Goal: Register for event/course

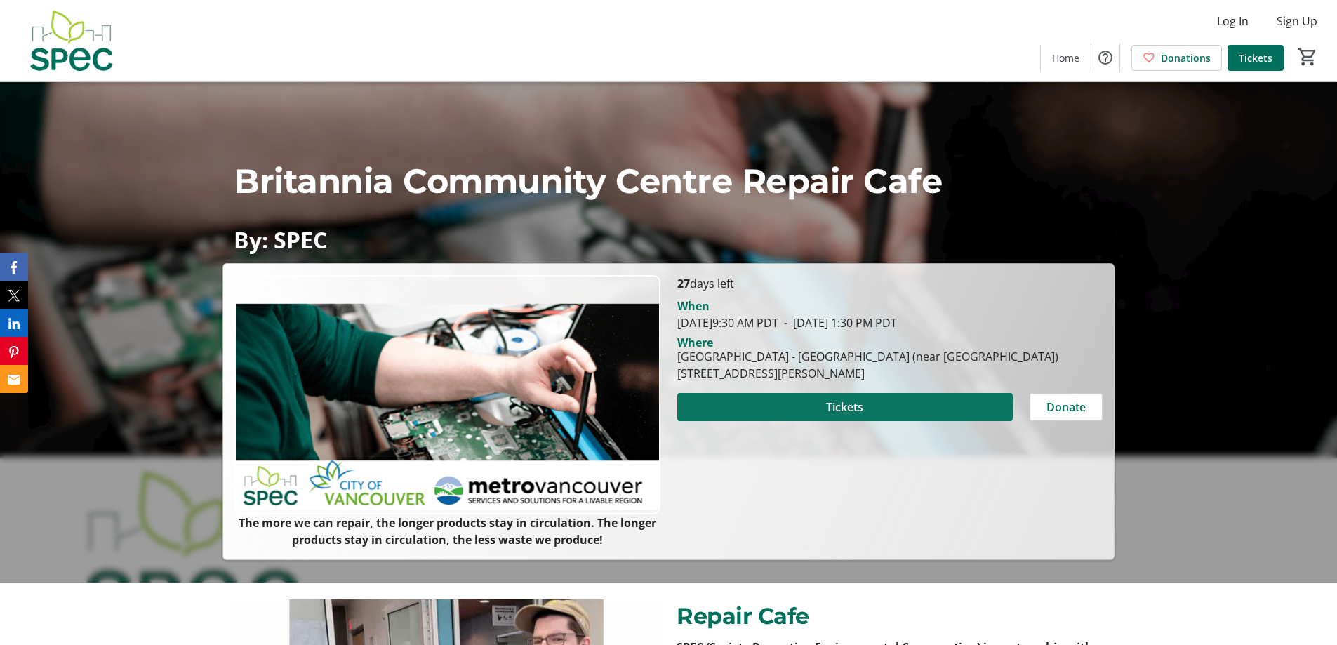
scroll to position [140, 0]
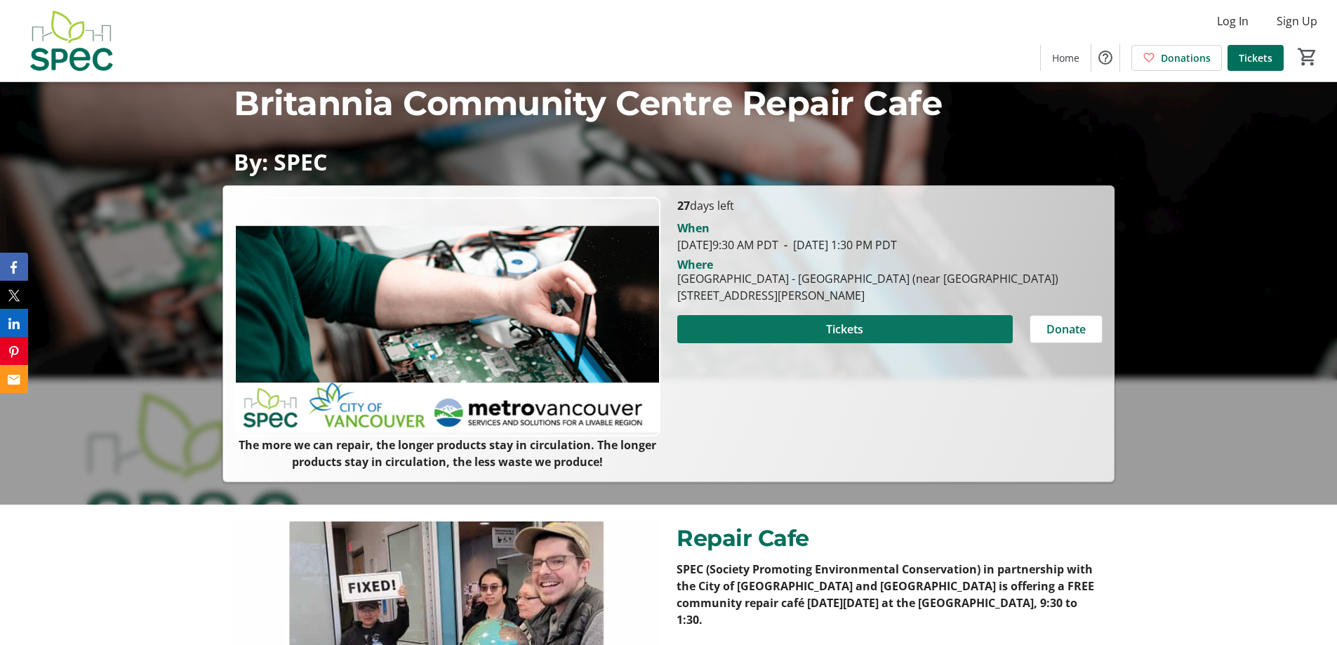
click at [775, 328] on span at bounding box center [844, 329] width 335 height 34
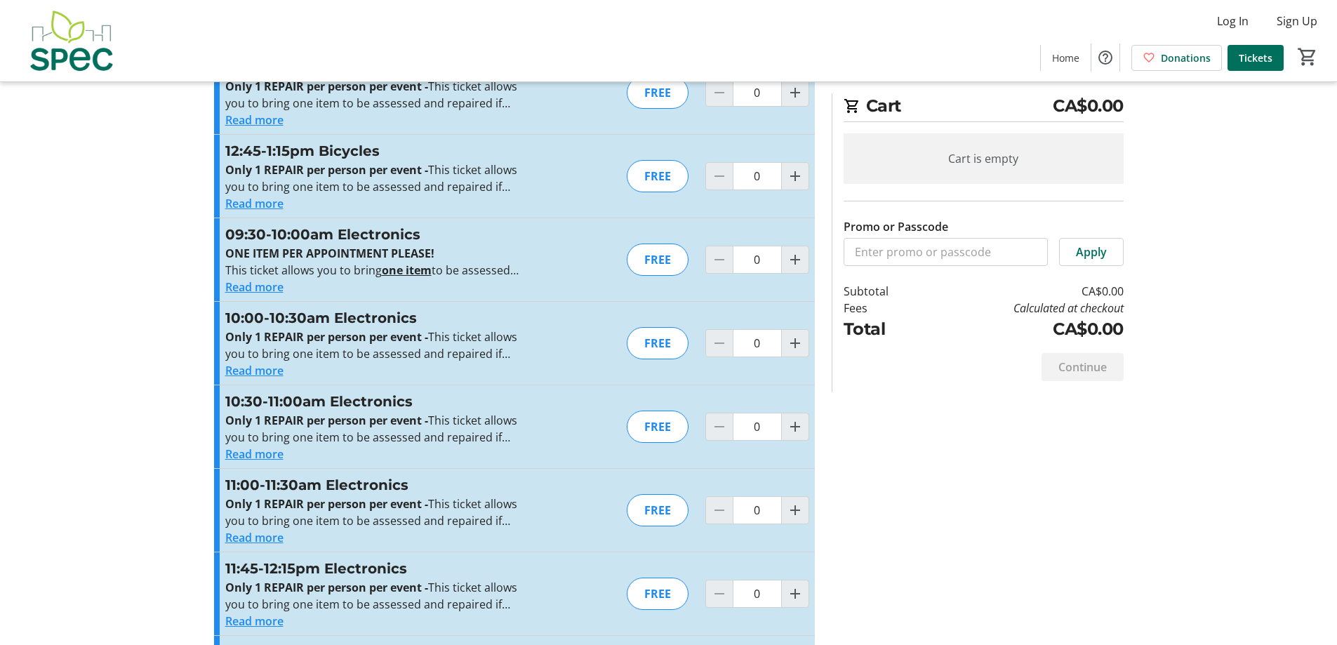
scroll to position [1825, 0]
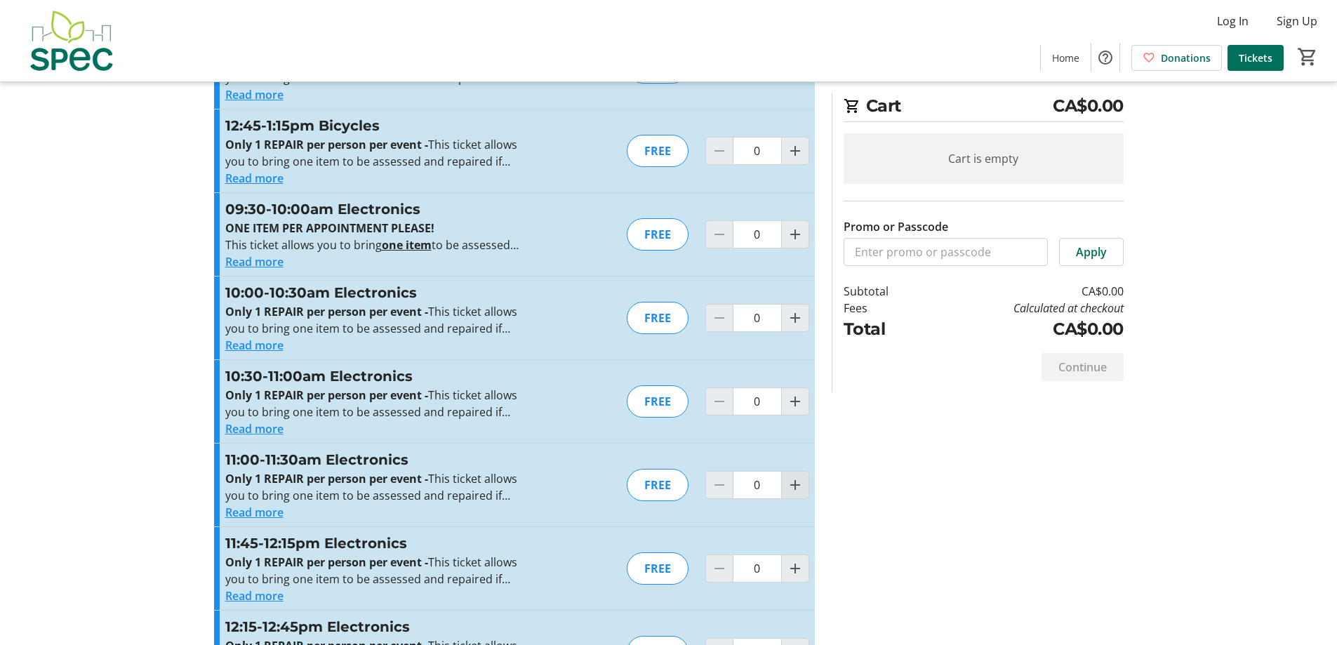
click at [792, 488] on mat-icon "Increment by one" at bounding box center [795, 485] width 17 height 17
type input "1"
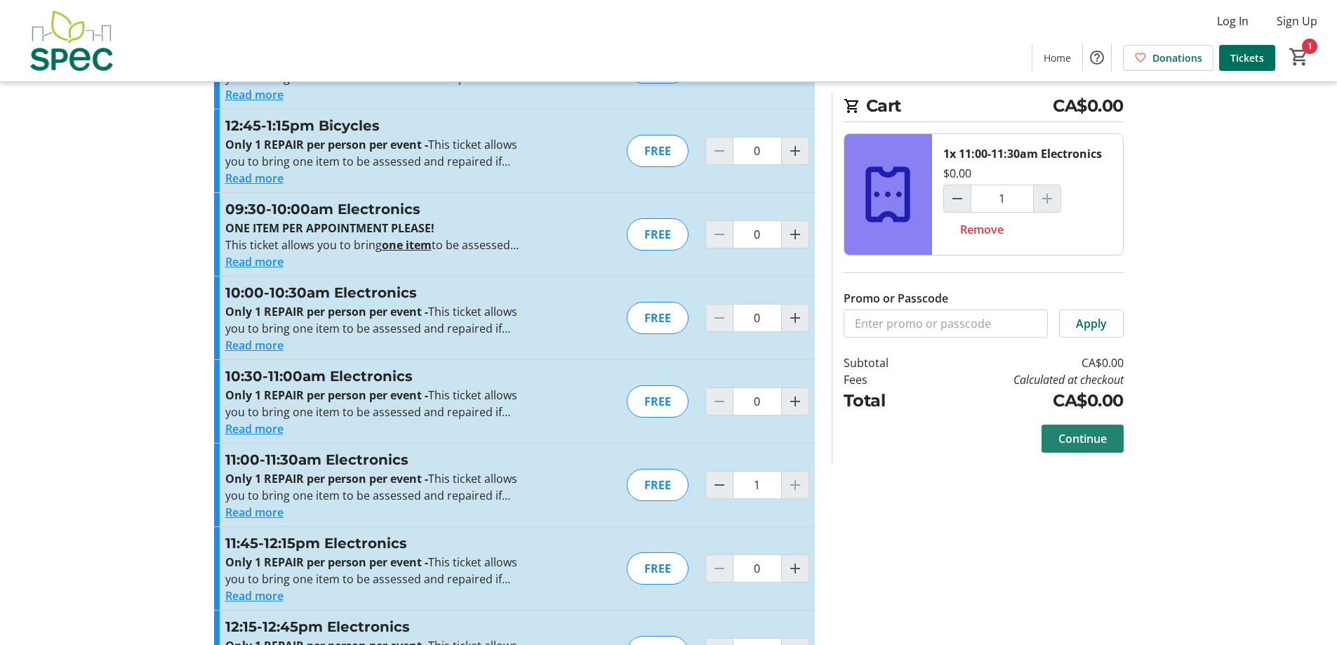
click at [1060, 434] on span "Continue" at bounding box center [1082, 438] width 48 height 17
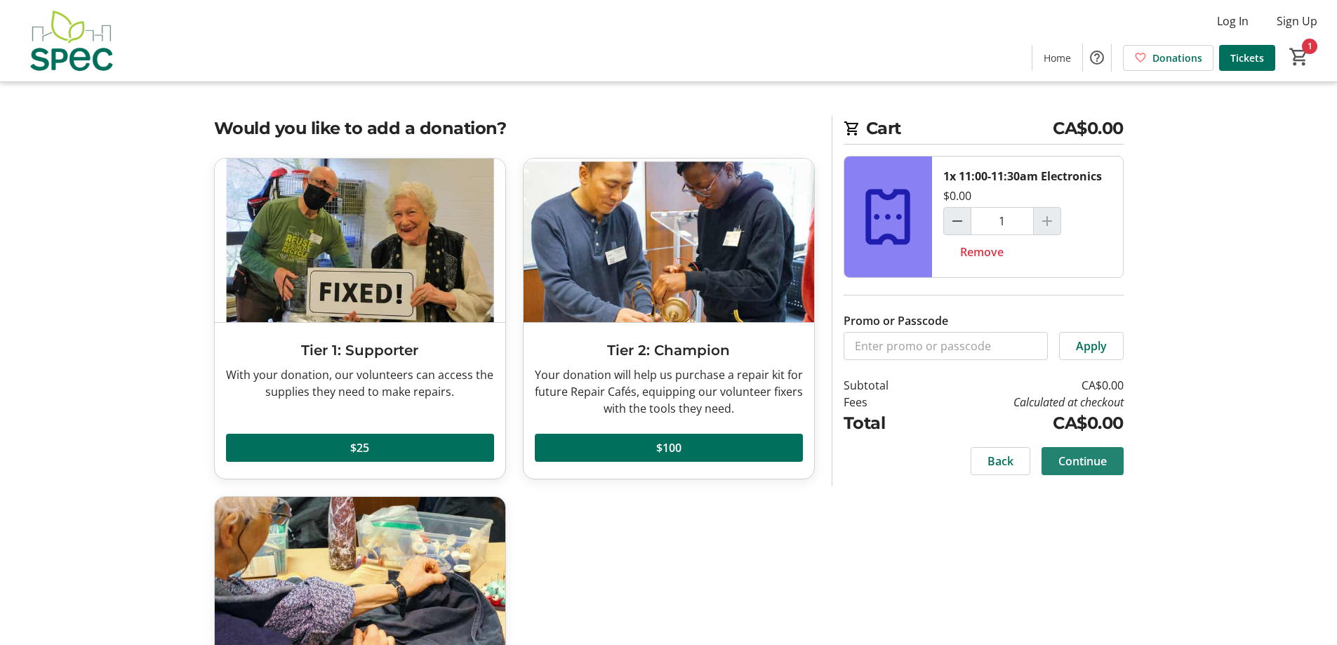
click at [1099, 473] on span at bounding box center [1082, 461] width 82 height 34
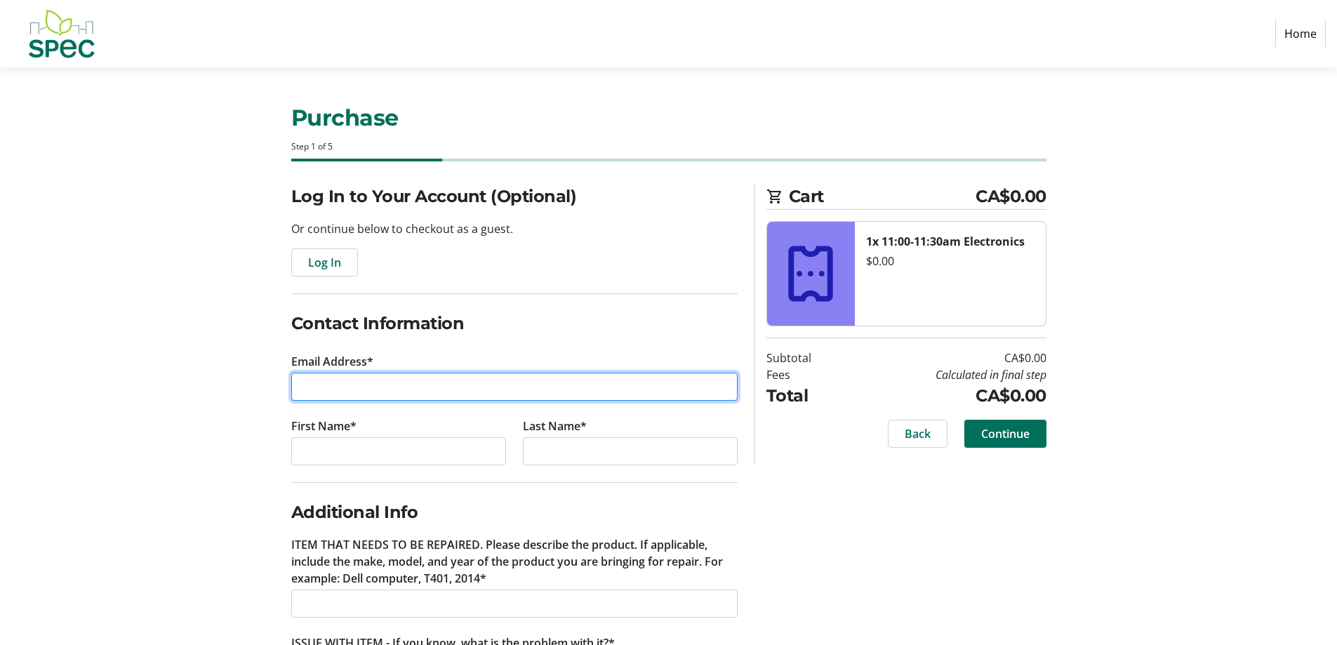
click at [417, 383] on input "Email Address*" at bounding box center [514, 387] width 446 height 28
type input "[EMAIL_ADDRESS][DOMAIN_NAME]"
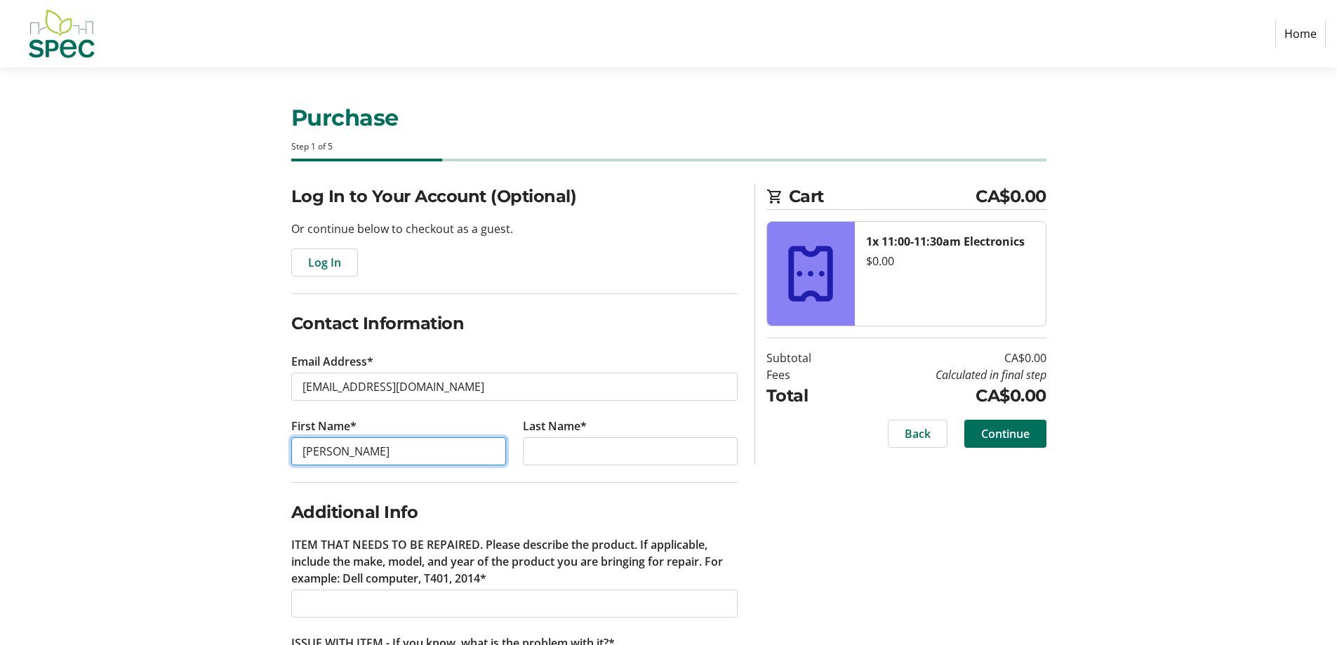
type input "[PERSON_NAME]"
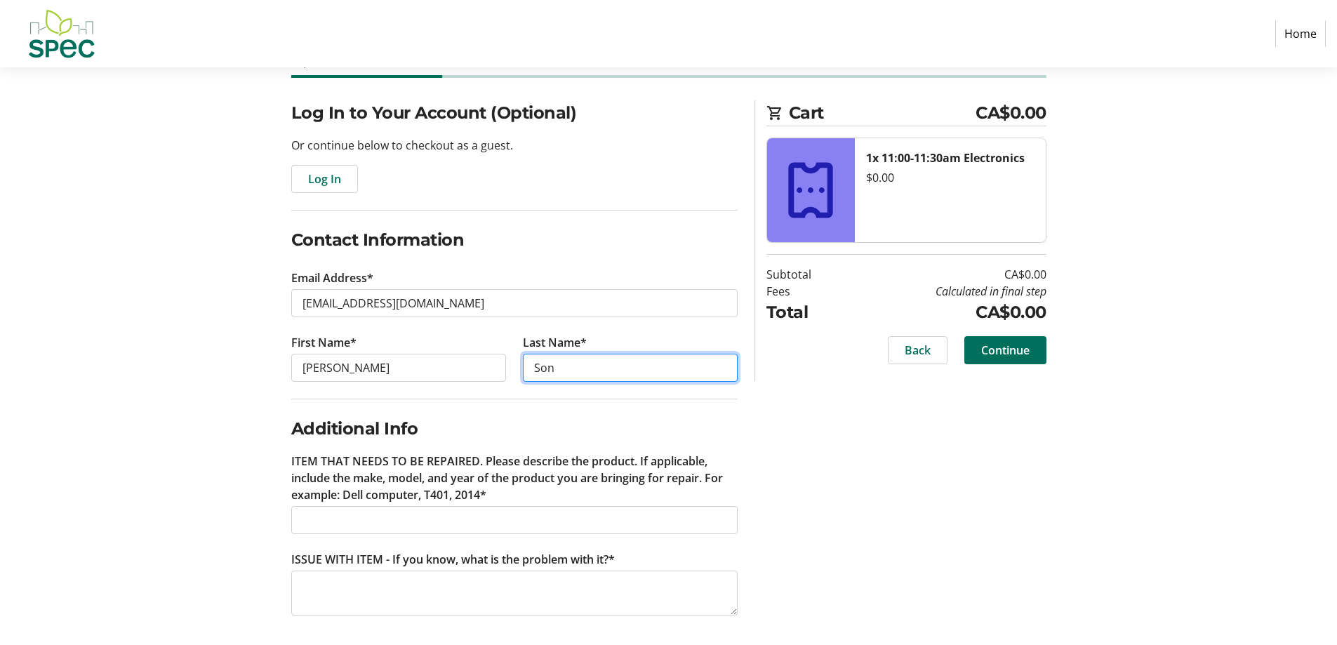
scroll to position [88, 0]
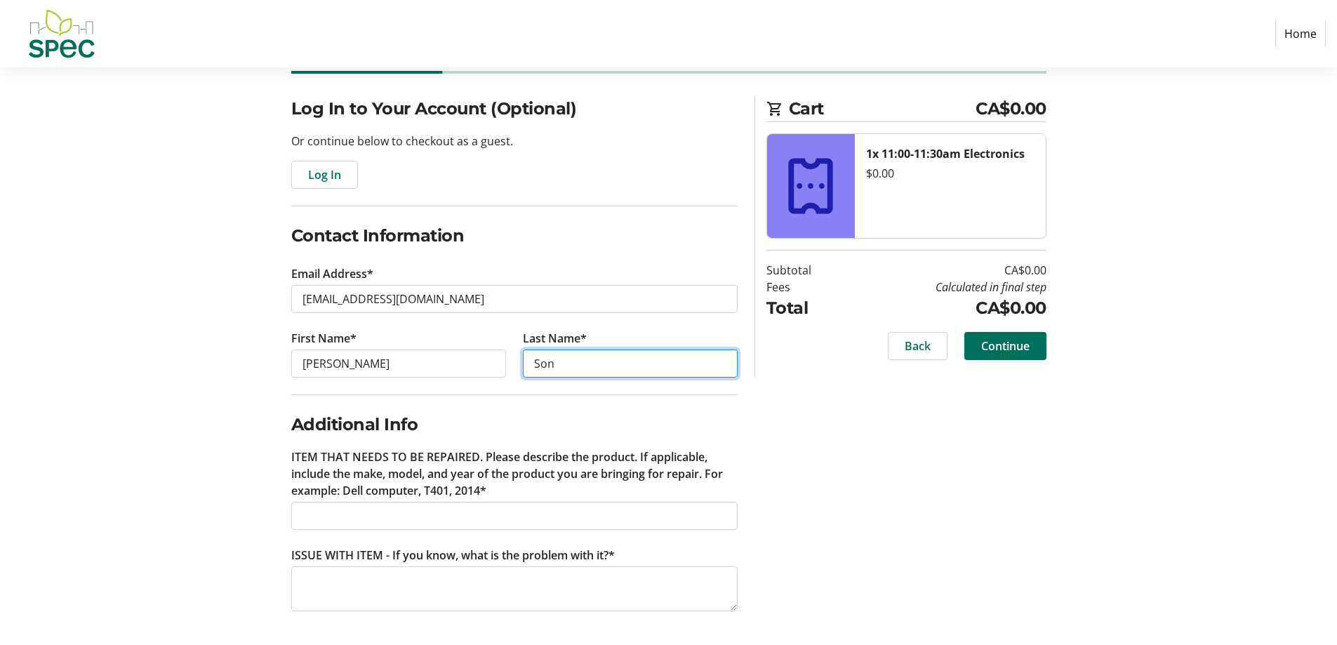
type input "Son"
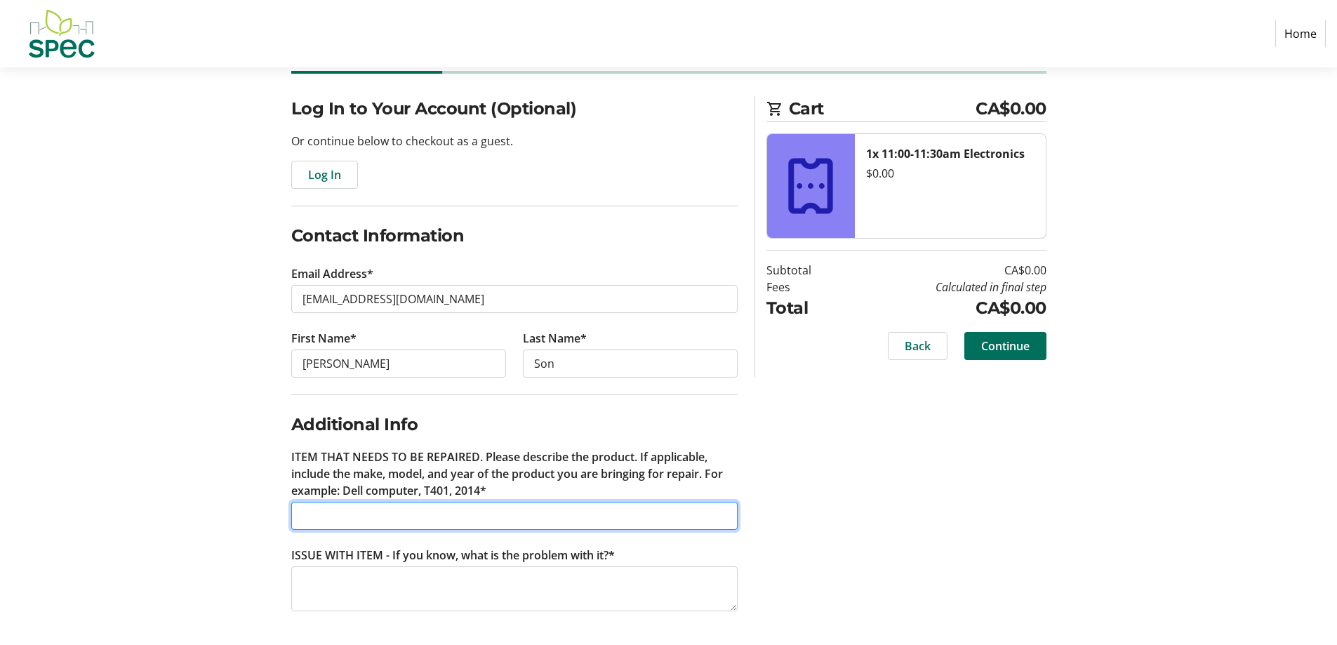
click at [360, 508] on input "ITEM THAT NEEDS TO BE REPAIRED. Please describe the product. If applicable, inc…" at bounding box center [514, 516] width 446 height 28
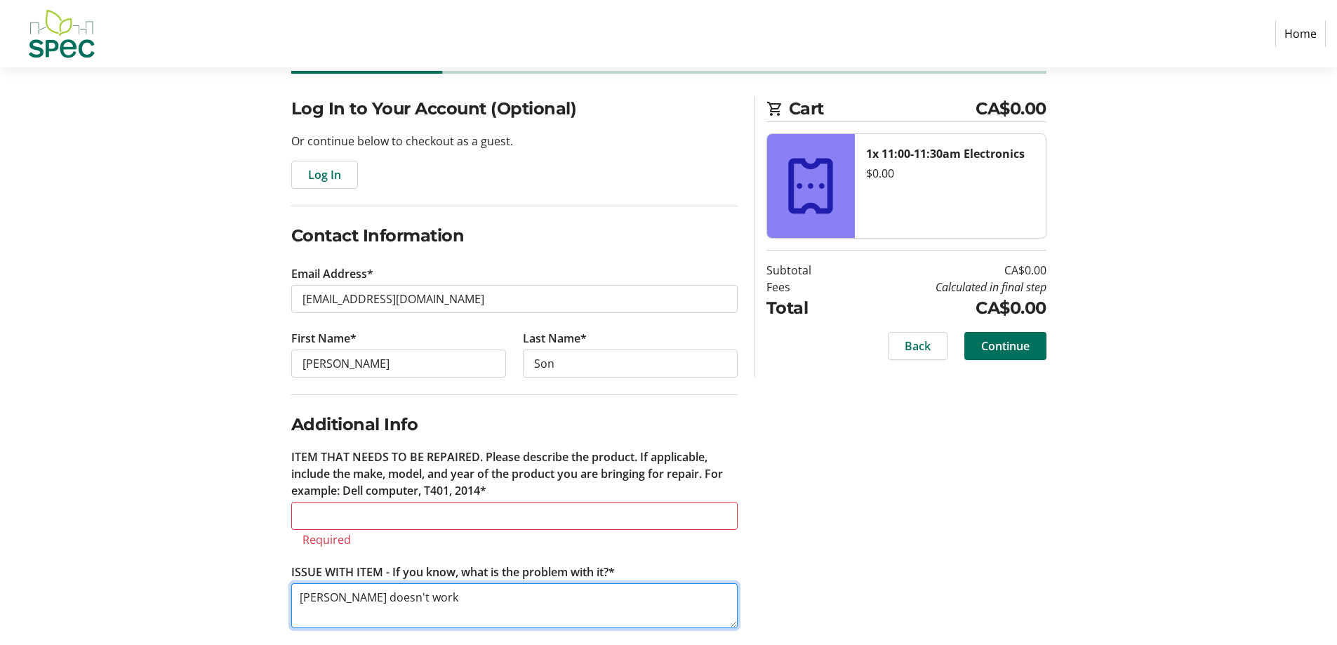
drag, startPoint x: 441, startPoint y: 599, endPoint x: 378, endPoint y: 598, distance: 62.5
click at [378, 598] on textarea "[PERSON_NAME] doesn't work" at bounding box center [514, 605] width 446 height 45
type textarea "[PERSON_NAME] doesn't turn on"
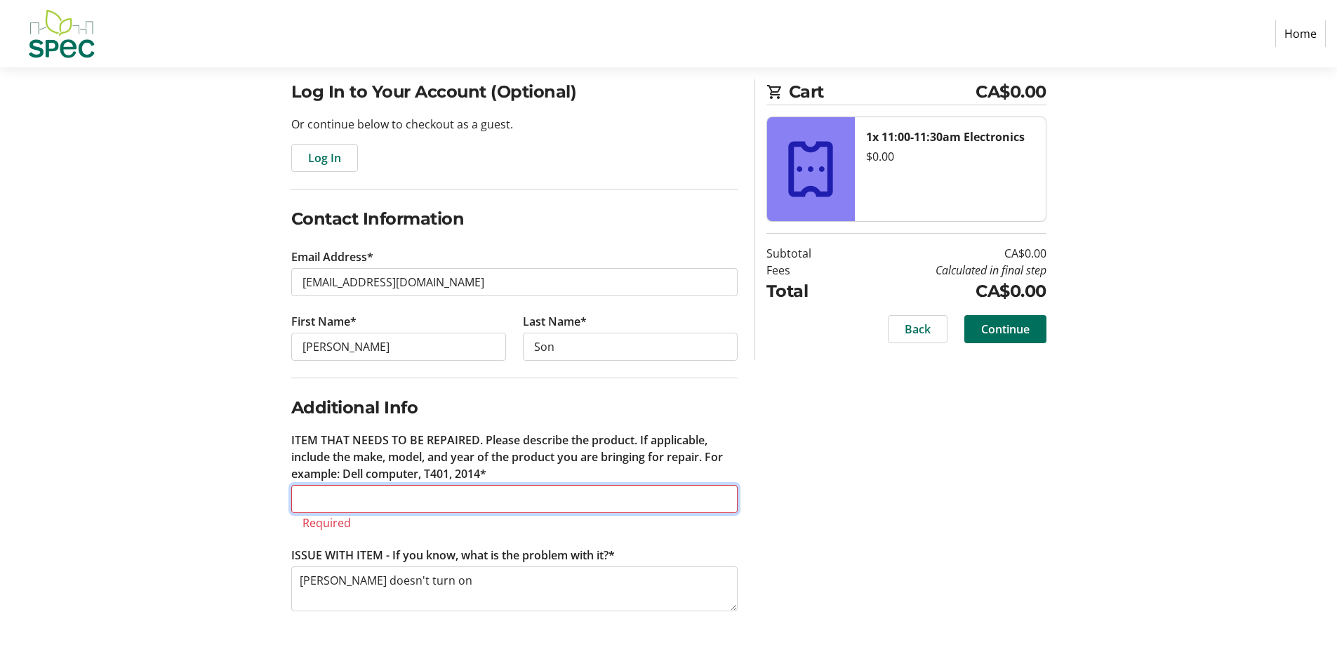
click at [384, 501] on input "ITEM THAT NEEDS TO BE REPAIRED. Please describe the product. If applicable, inc…" at bounding box center [514, 499] width 446 height 28
paste input "Philips [PERSON_NAME] 9000"
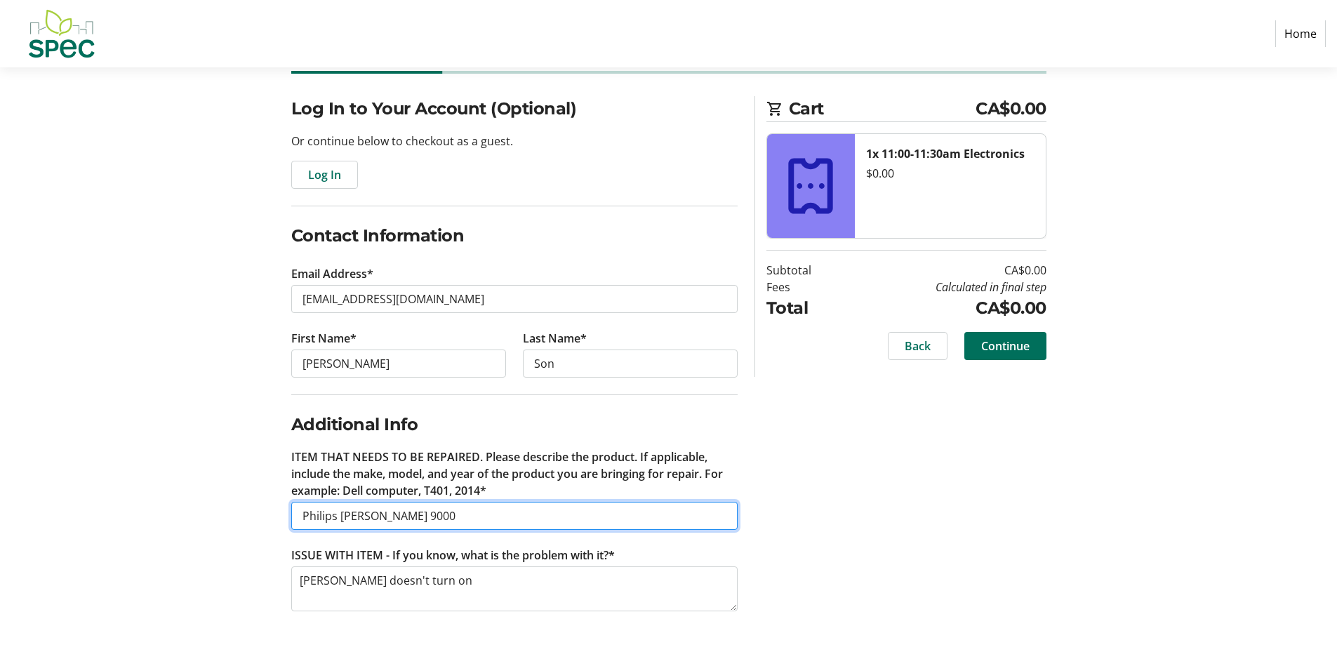
type input "Philips [PERSON_NAME] 9000"
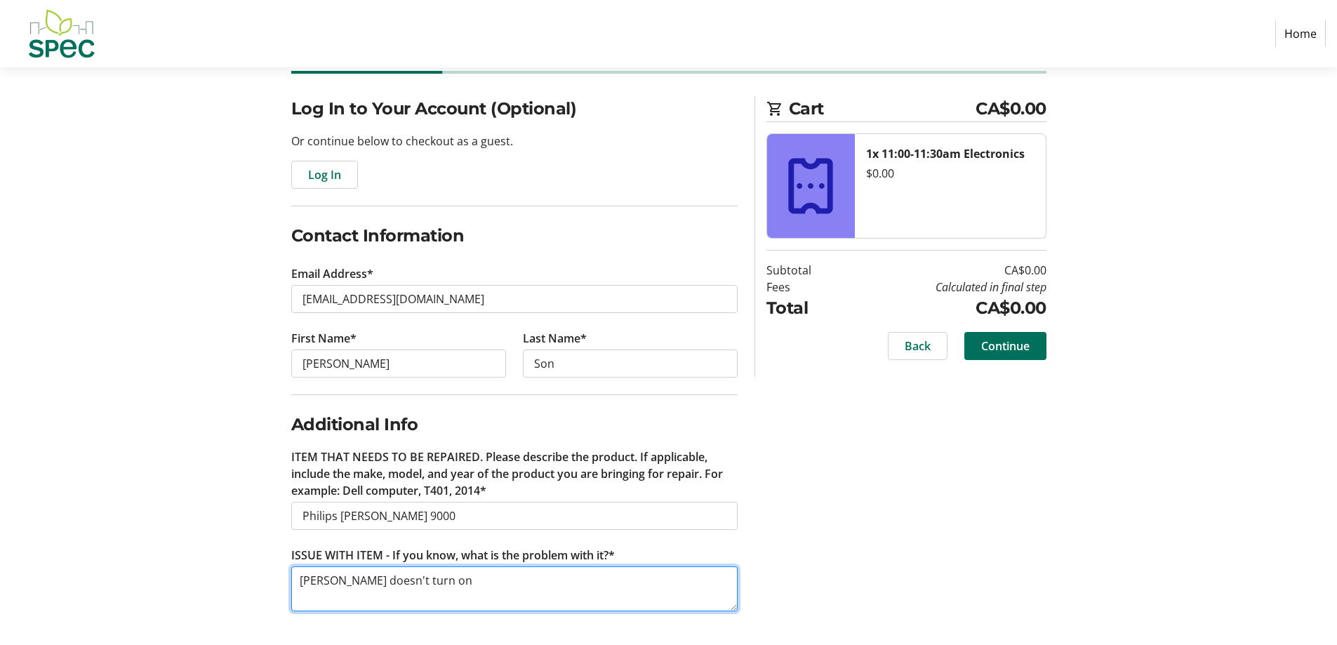
drag, startPoint x: 437, startPoint y: 583, endPoint x: 213, endPoint y: 583, distance: 223.2
click at [213, 583] on div "Log In to Your Account (Optional) Or continue below to checkout as a guest. Log…" at bounding box center [669, 370] width 926 height 549
type textarea "The [PERSON_NAME] doesn't turn on."
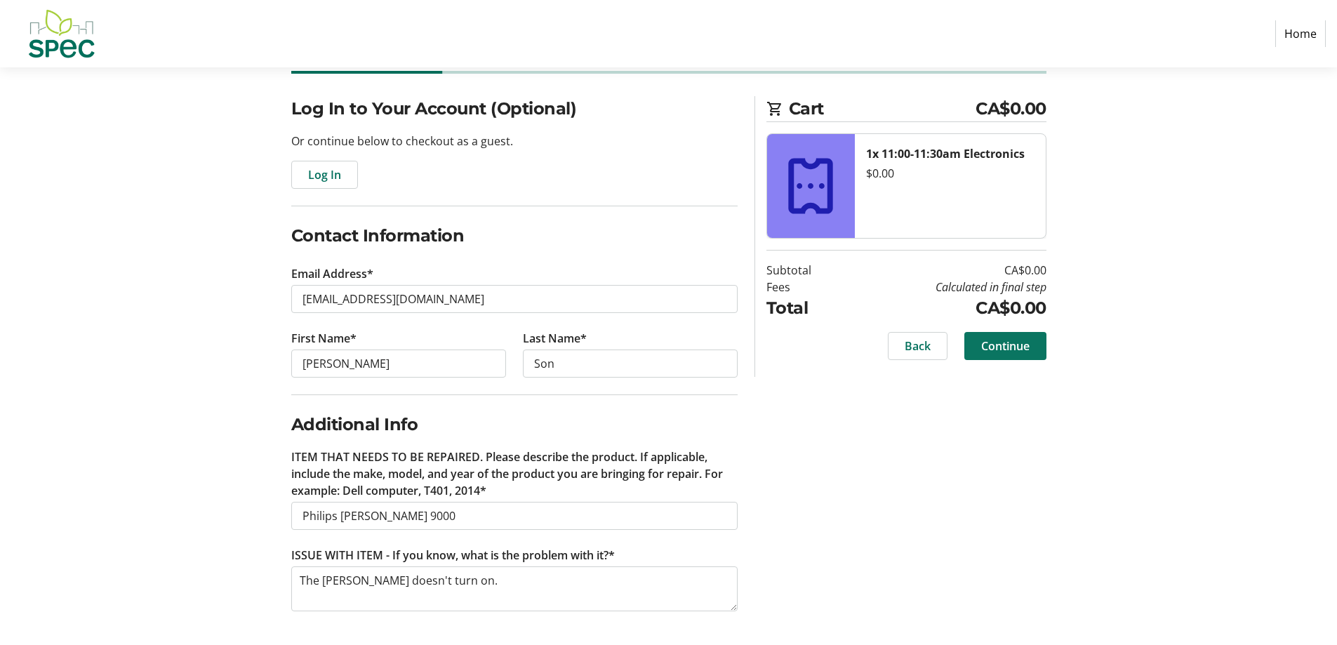
click at [1010, 344] on span "Continue" at bounding box center [1005, 346] width 48 height 17
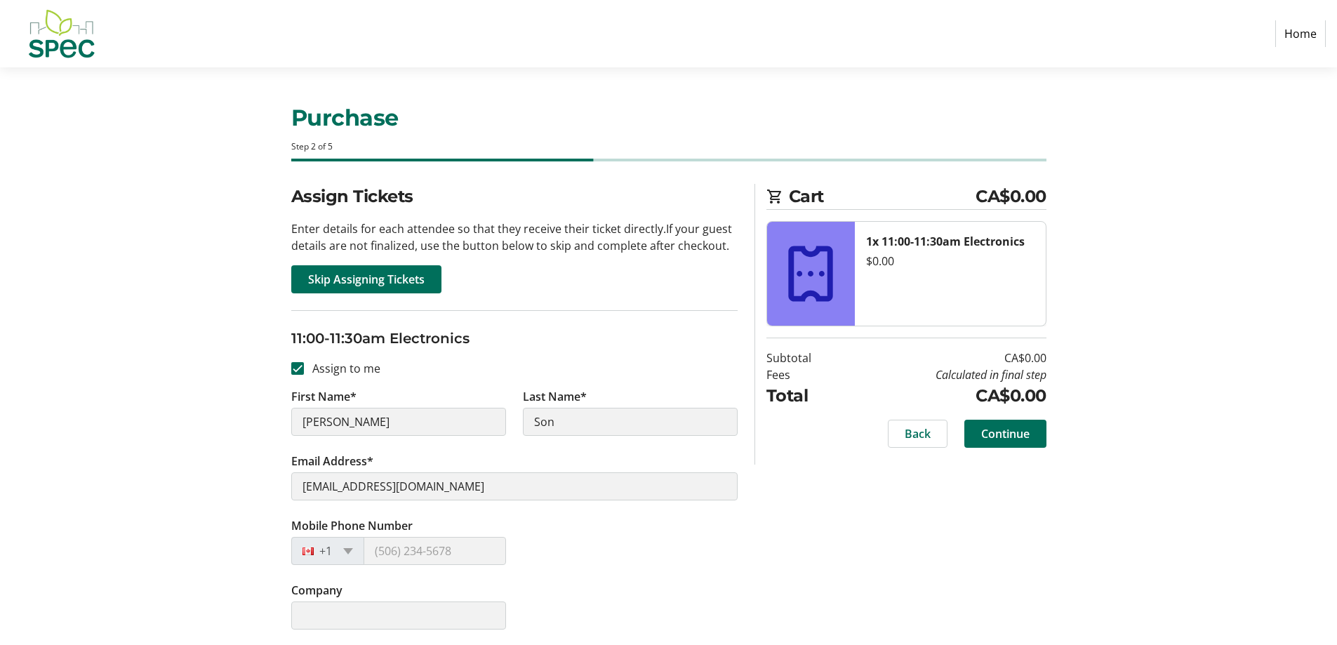
scroll to position [1, 0]
click at [1001, 430] on span "Continue" at bounding box center [1005, 432] width 48 height 17
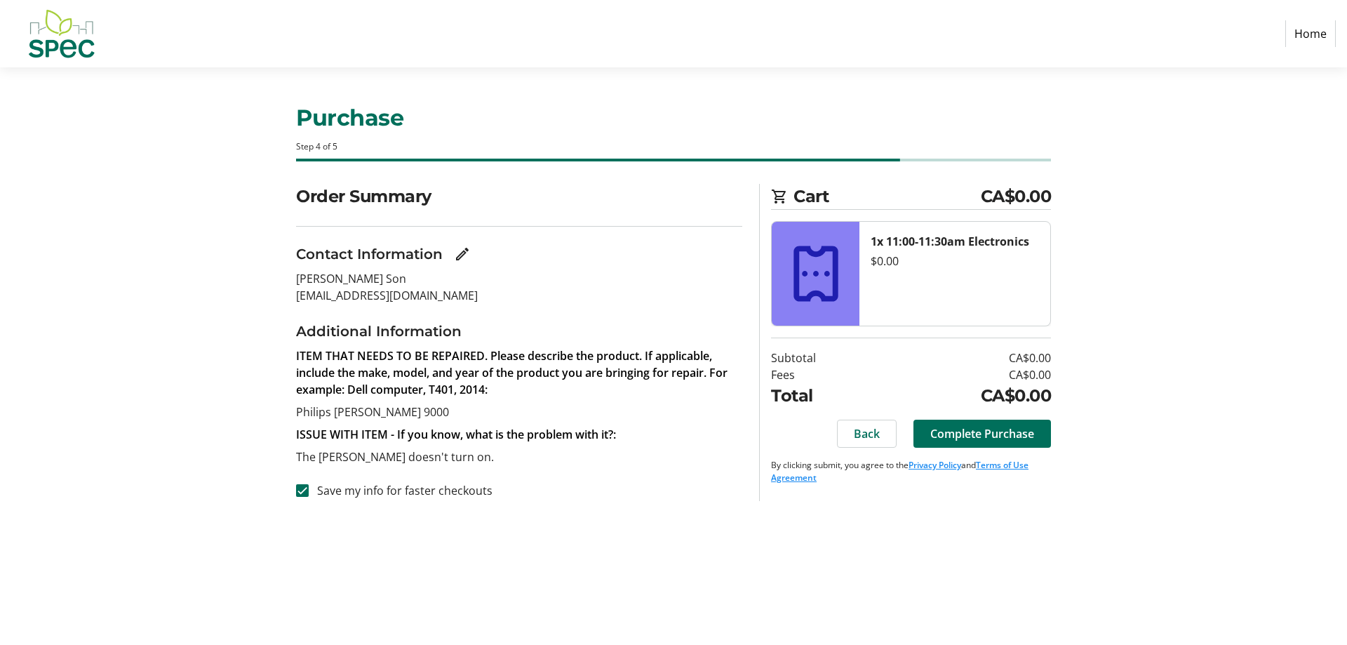
click at [445, 492] on label "Save my info for faster checkouts" at bounding box center [401, 490] width 184 height 17
click at [309, 492] on input "Save my info for faster checkouts" at bounding box center [302, 490] width 13 height 13
checkbox input "false"
click at [980, 433] on span "Complete Purchase" at bounding box center [983, 433] width 104 height 17
